Goal: Information Seeking & Learning: Learn about a topic

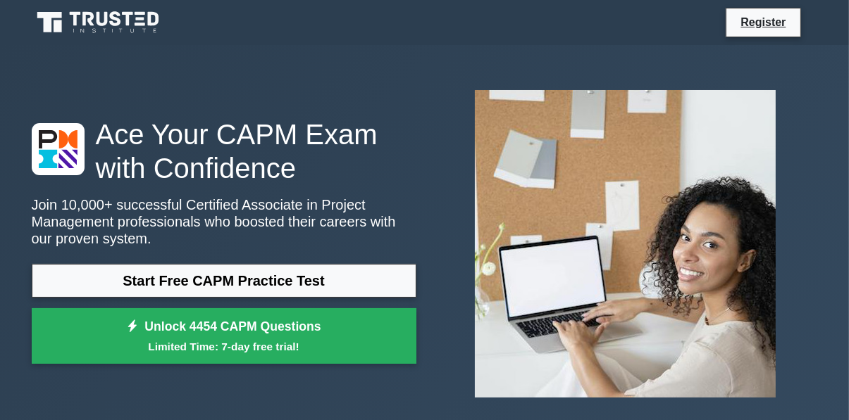
click at [156, 275] on link "Start Free CAPM Practice Test" at bounding box center [224, 281] width 384 height 34
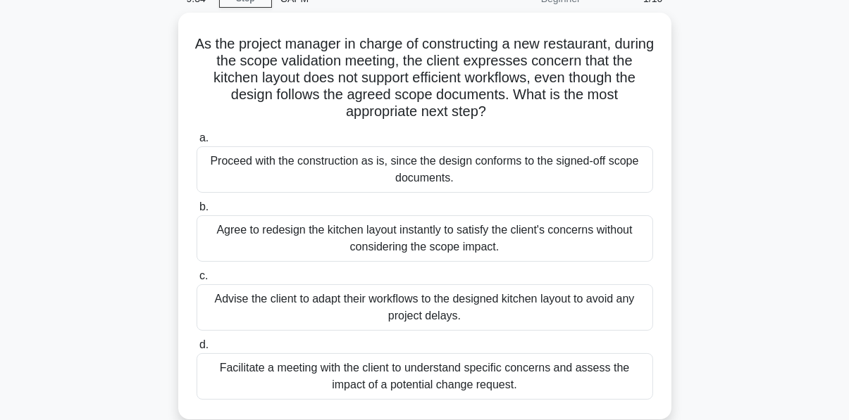
scroll to position [71, 0]
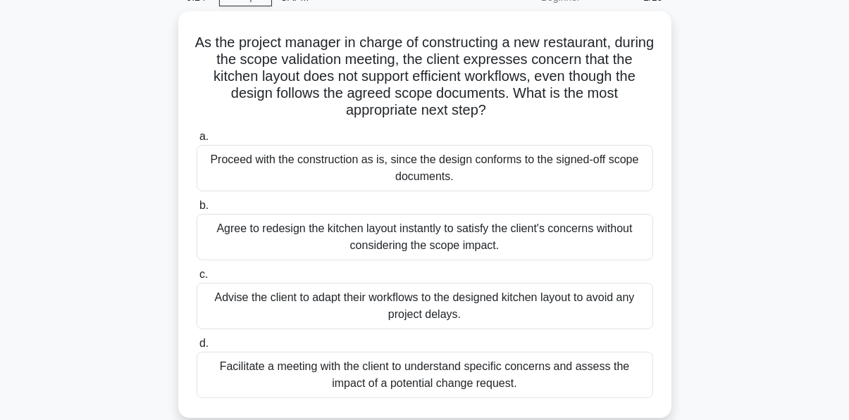
click at [326, 377] on div "Facilitate a meeting with the client to understand specific concerns and assess…" at bounding box center [424, 375] width 456 height 46
click at [196, 349] on input "d. Facilitate a meeting with the client to understand specific concerns and ass…" at bounding box center [196, 343] width 0 height 9
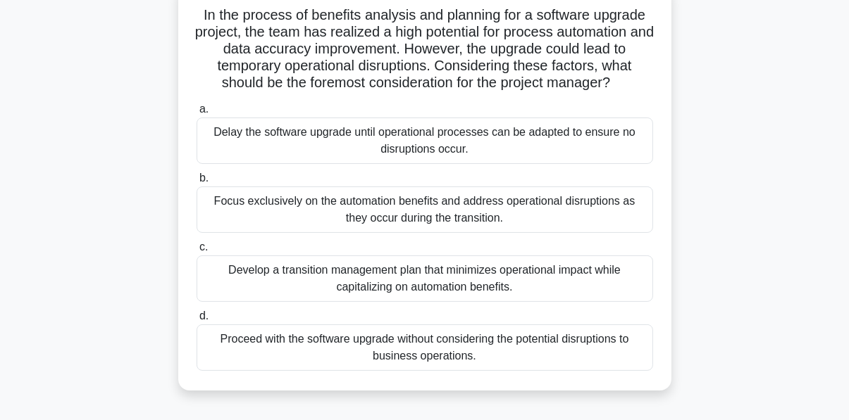
scroll to position [100, 0]
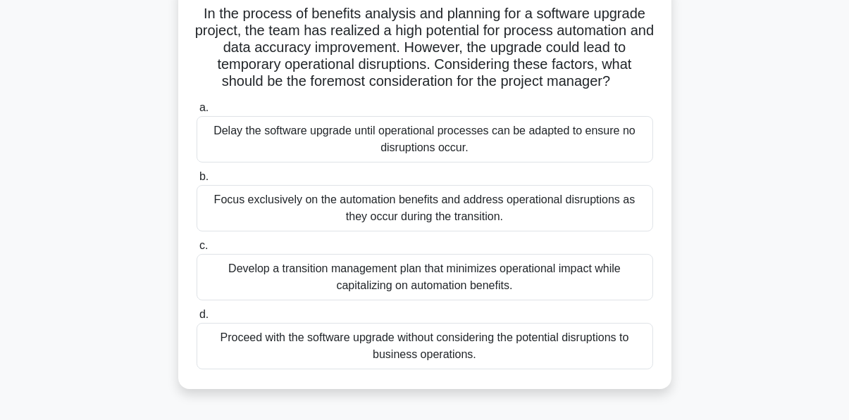
click at [270, 277] on div "Develop a transition management plan that minimizes operational impact while ca…" at bounding box center [424, 277] width 456 height 46
click at [196, 251] on input "c. Develop a transition management plan that minimizes operational impact while…" at bounding box center [196, 246] width 0 height 9
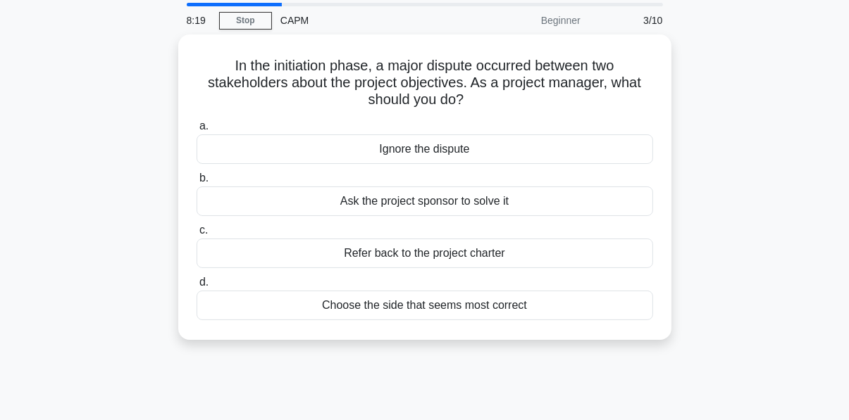
scroll to position [0, 0]
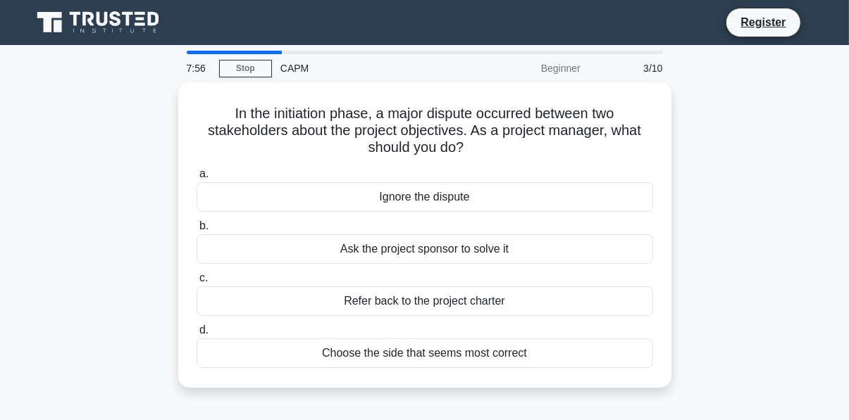
click at [262, 246] on div "Ask the project sponsor to solve it" at bounding box center [424, 249] width 456 height 30
click at [196, 231] on input "b. Ask the project sponsor to solve it" at bounding box center [196, 226] width 0 height 9
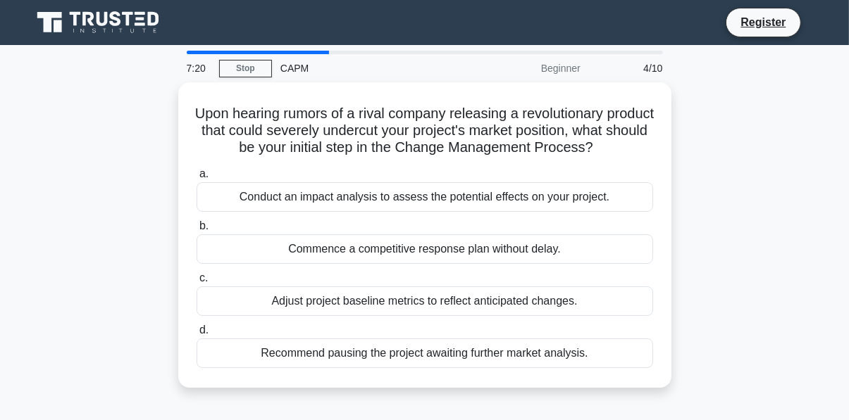
click at [248, 199] on div "Conduct an impact analysis to assess the potential effects on your project." at bounding box center [424, 197] width 456 height 30
click at [196, 179] on input "a. Conduct an impact analysis to assess the potential effects on your project." at bounding box center [196, 174] width 0 height 9
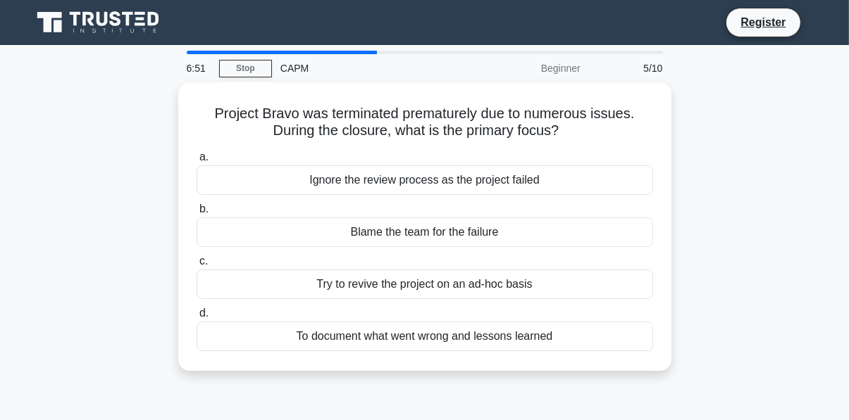
click at [296, 286] on div "Try to revive the project on an ad-hoc basis" at bounding box center [424, 285] width 456 height 30
click at [196, 266] on input "c. Try to revive the project on an ad-hoc basis" at bounding box center [196, 261] width 0 height 9
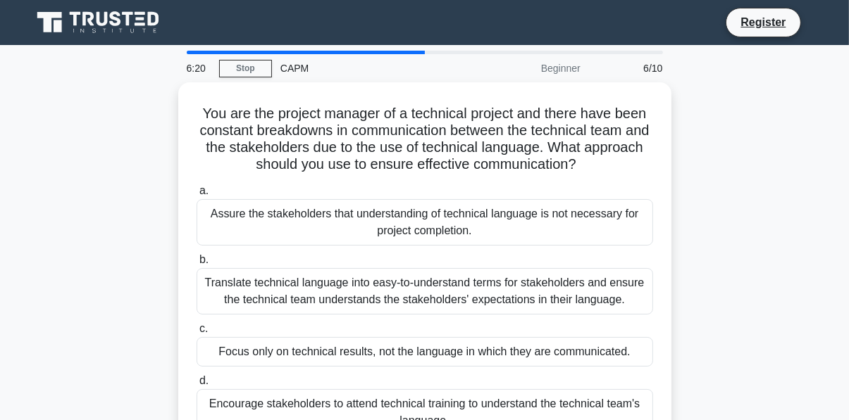
click at [267, 299] on div "Translate technical language into easy-to-understand terms for stakeholders and…" at bounding box center [424, 291] width 456 height 46
click at [196, 265] on input "b. Translate technical language into easy-to-understand terms for stakeholders …" at bounding box center [196, 260] width 0 height 9
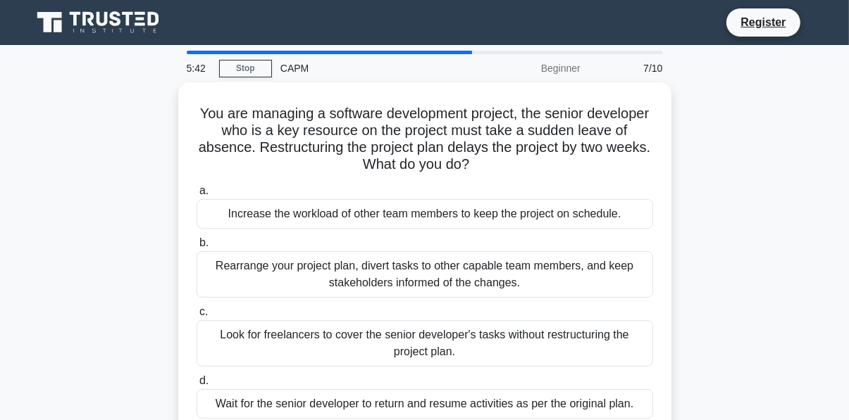
click at [275, 289] on div "Rearrange your project plan, divert tasks to other capable team members, and ke…" at bounding box center [424, 274] width 456 height 46
click at [196, 248] on input "b. Rearrange your project plan, divert tasks to other capable team members, and…" at bounding box center [196, 243] width 0 height 9
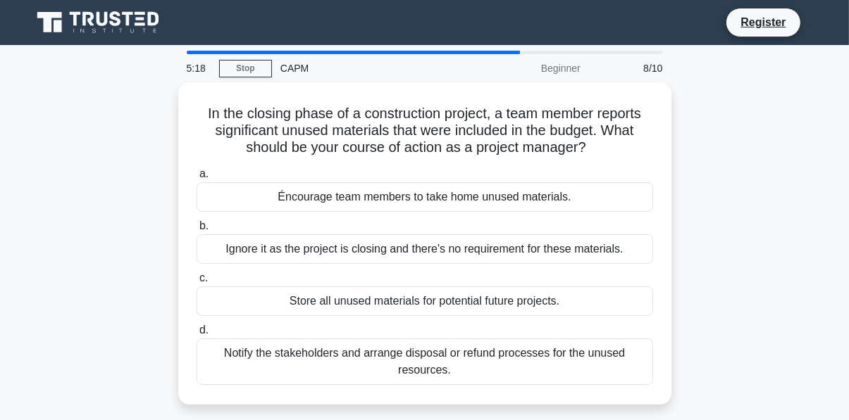
click at [344, 378] on div "Notify the stakeholders and arrange disposal or refund processes for the unused…" at bounding box center [424, 362] width 456 height 46
click at [196, 335] on input "d. Notify the stakeholders and arrange disposal or refund processes for the unu…" at bounding box center [196, 330] width 0 height 9
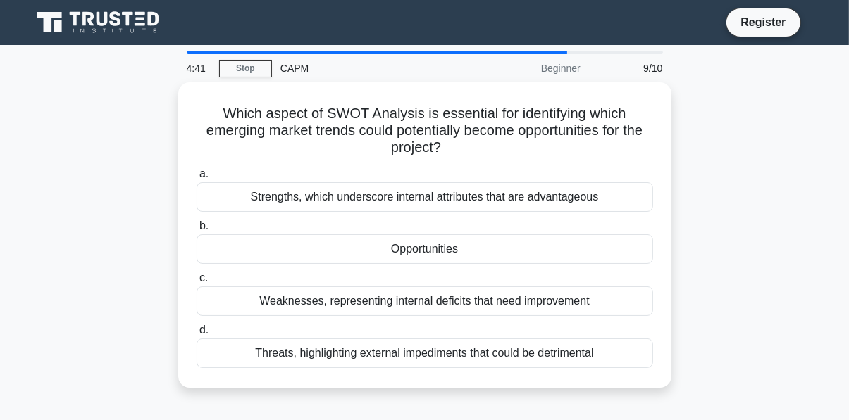
click at [281, 353] on div "Threats, highlighting external impediments that could be detrimental" at bounding box center [424, 354] width 456 height 30
click at [196, 335] on input "d. Threats, highlighting external impediments that could be detrimental" at bounding box center [196, 330] width 0 height 9
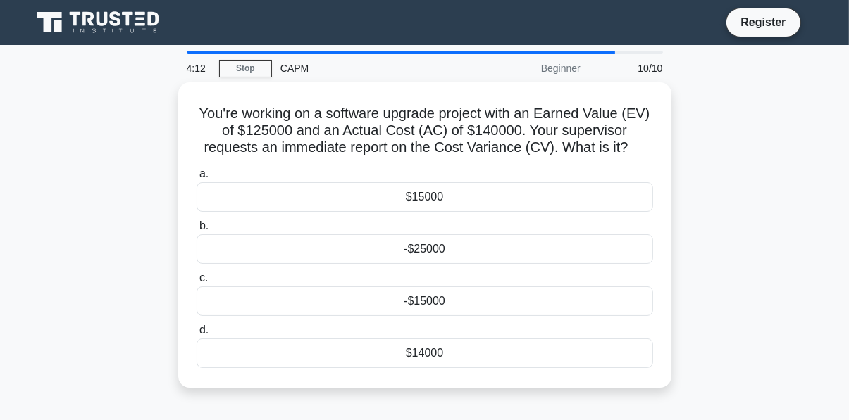
click at [282, 298] on div "-$15000" at bounding box center [424, 302] width 456 height 30
click at [196, 283] on input "c. -$15000" at bounding box center [196, 278] width 0 height 9
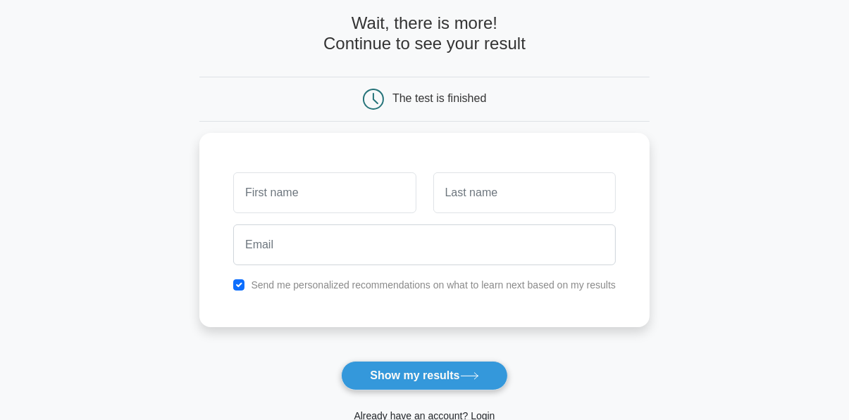
scroll to position [65, 0]
click at [383, 381] on button "Show my results" at bounding box center [424, 376] width 166 height 30
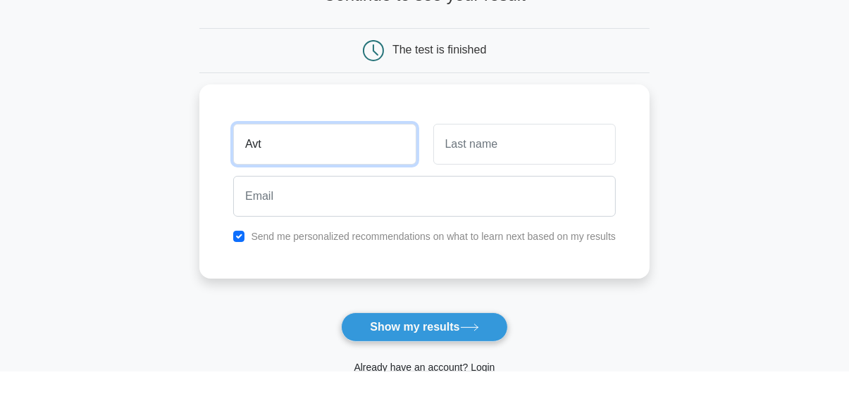
type input "Avt"
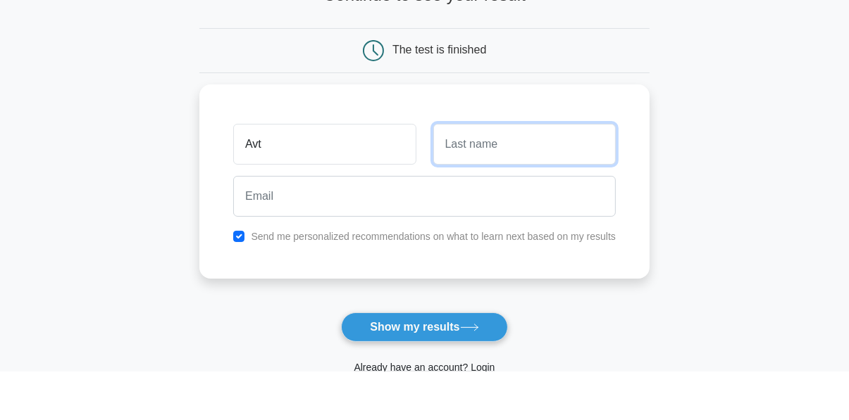
click at [462, 194] on input "text" at bounding box center [524, 193] width 182 height 41
type input "Res"
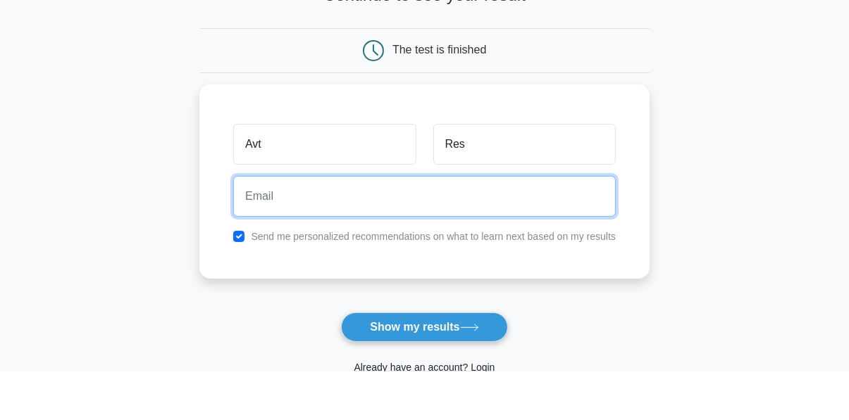
click at [276, 233] on input "email" at bounding box center [424, 245] width 382 height 41
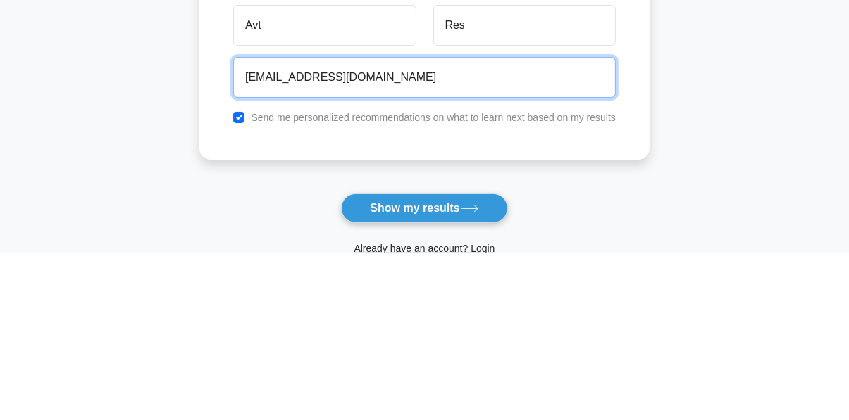
type input "abiniveshnivi@gmail.com"
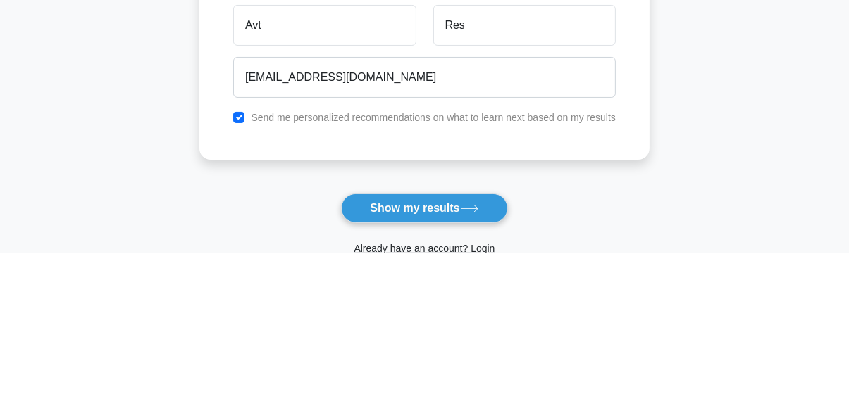
click at [394, 379] on button "Show my results" at bounding box center [424, 376] width 166 height 30
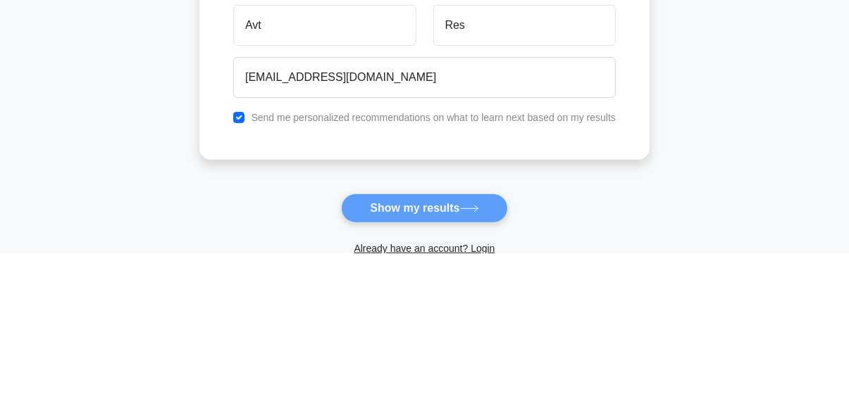
scroll to position [112, 0]
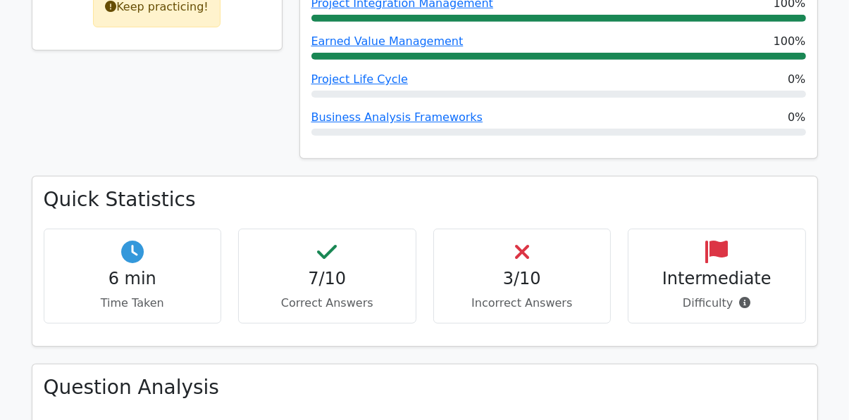
scroll to position [808, 0]
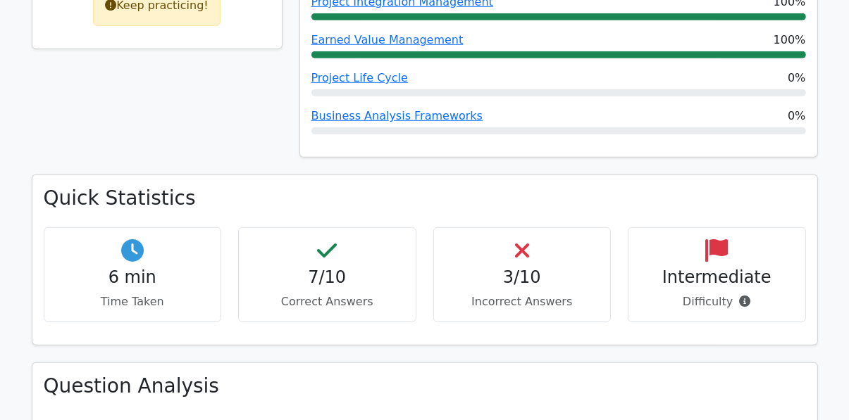
click at [496, 268] on h4 "3/10" at bounding box center [522, 278] width 154 height 20
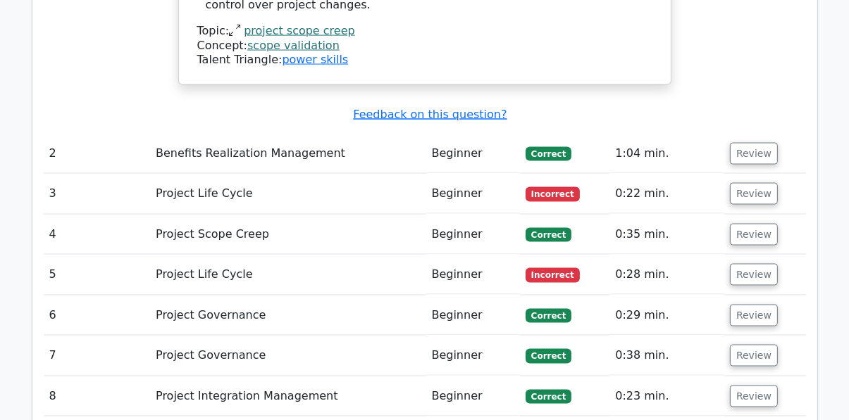
scroll to position [2000, 0]
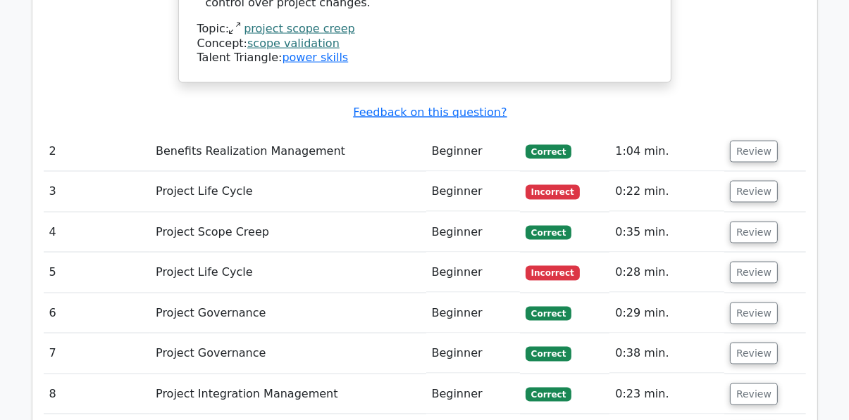
click at [494, 172] on td "Beginner" at bounding box center [473, 192] width 94 height 40
click at [539, 185] on span "Incorrect" at bounding box center [552, 192] width 54 height 14
click at [742, 181] on button "Review" at bounding box center [754, 192] width 48 height 22
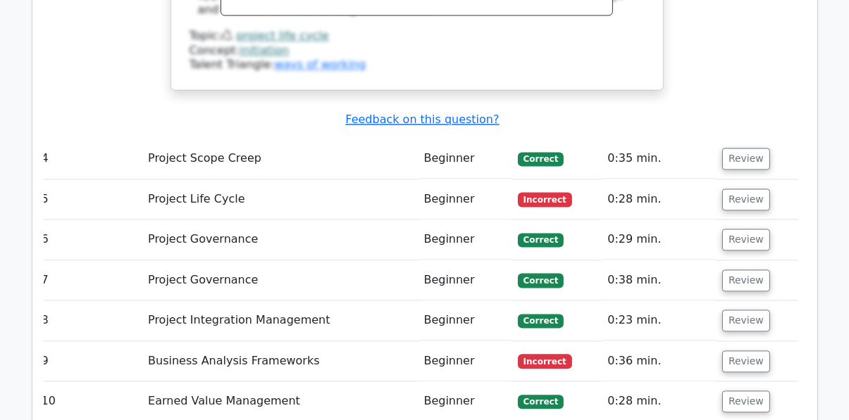
scroll to position [2662, 0]
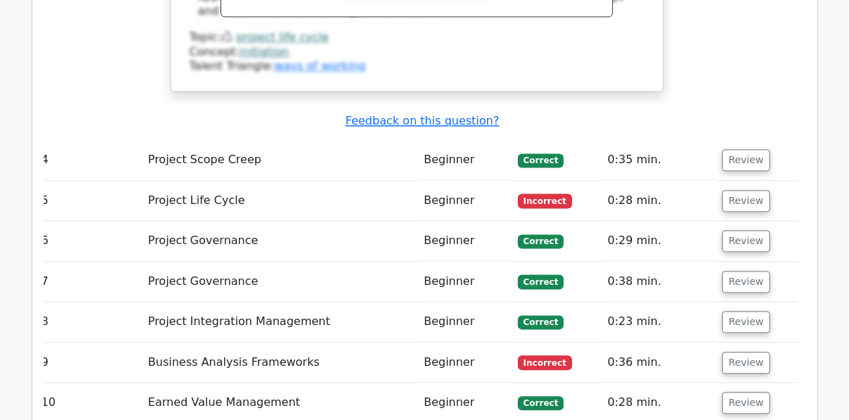
click at [734, 352] on button "Review" at bounding box center [746, 363] width 48 height 22
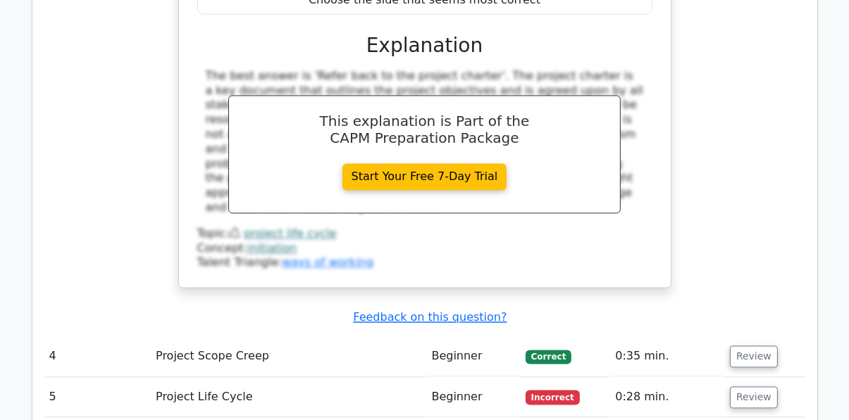
scroll to position [2465, 0]
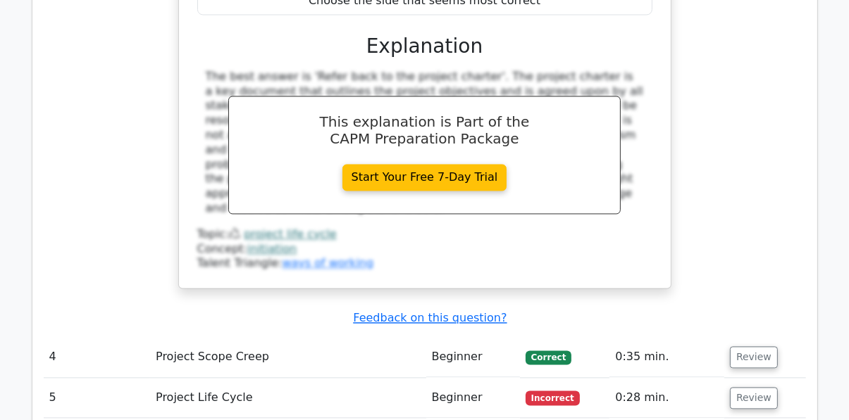
click at [741, 387] on button "Review" at bounding box center [754, 398] width 48 height 22
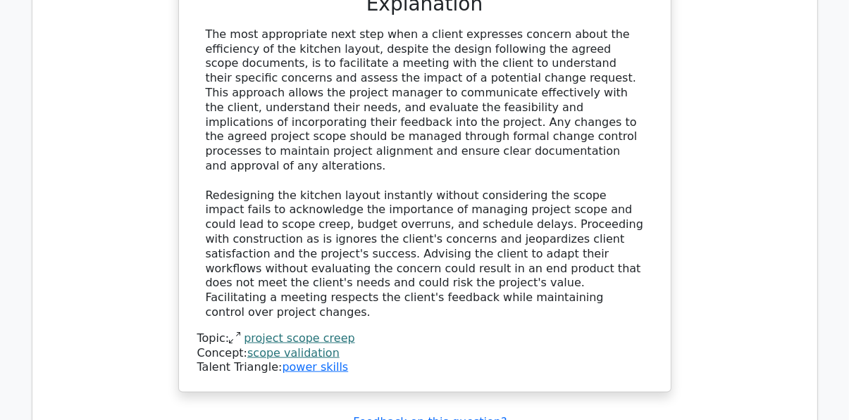
scroll to position [1394, 0]
